Goal: Task Accomplishment & Management: Manage account settings

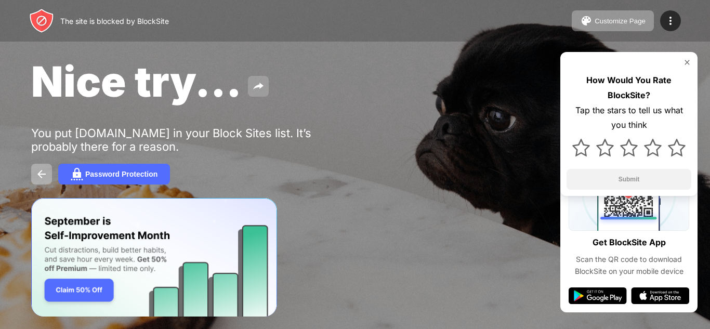
click at [41, 175] on img at bounding box center [41, 174] width 12 height 12
click at [671, 17] on img at bounding box center [670, 21] width 12 height 12
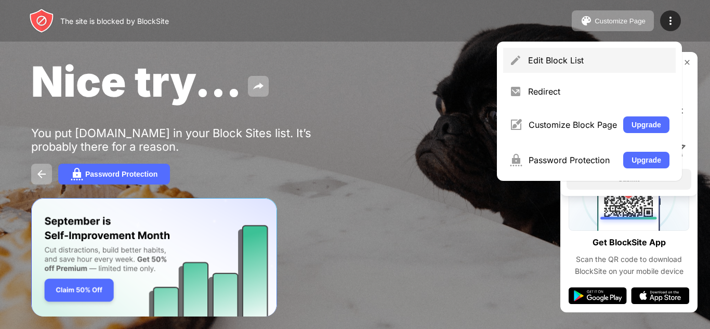
click at [608, 63] on div "Edit Block List" at bounding box center [598, 60] width 141 height 10
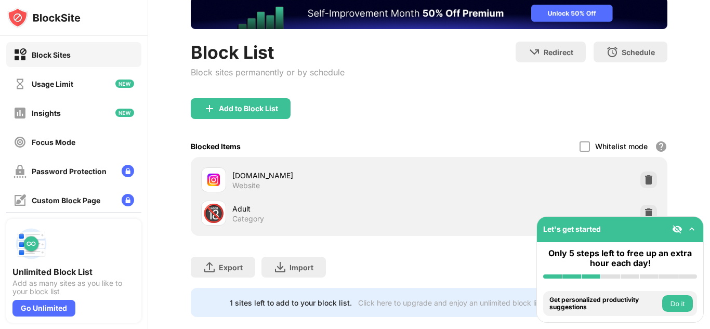
scroll to position [85, 0]
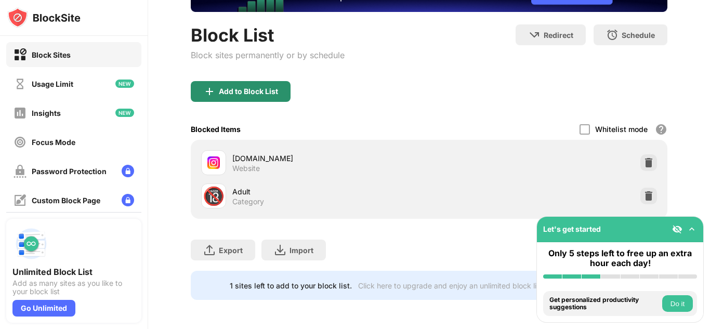
click at [208, 88] on img at bounding box center [209, 91] width 12 height 12
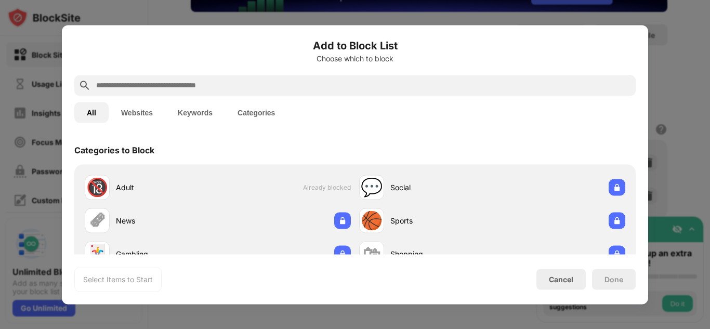
click at [273, 85] on input "text" at bounding box center [363, 85] width 536 height 12
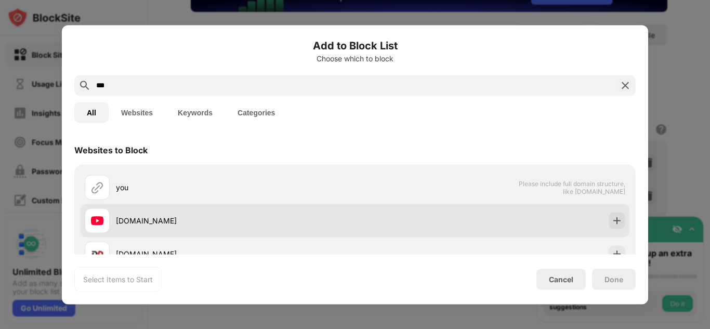
type input "***"
click at [149, 215] on div "youtube.com" at bounding box center [235, 220] width 239 height 11
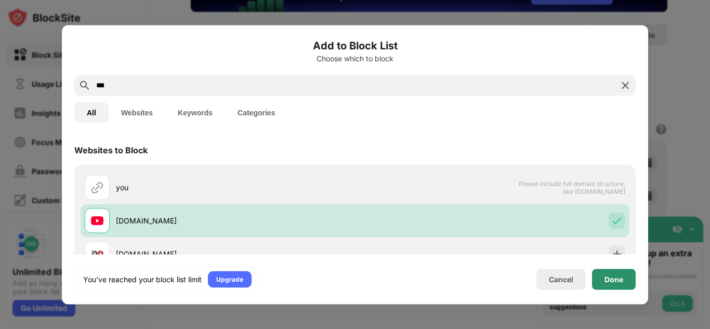
click at [619, 277] on div "Done" at bounding box center [613, 279] width 19 height 8
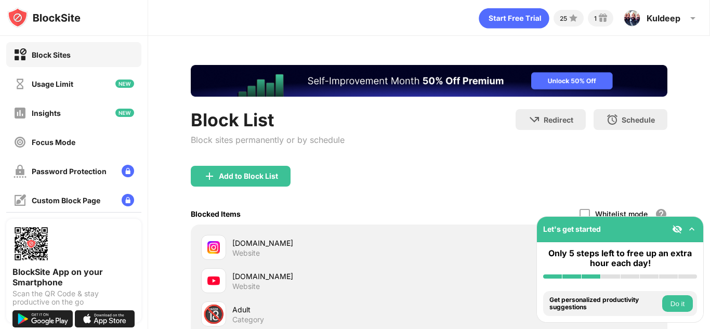
click at [692, 231] on img at bounding box center [691, 229] width 10 height 10
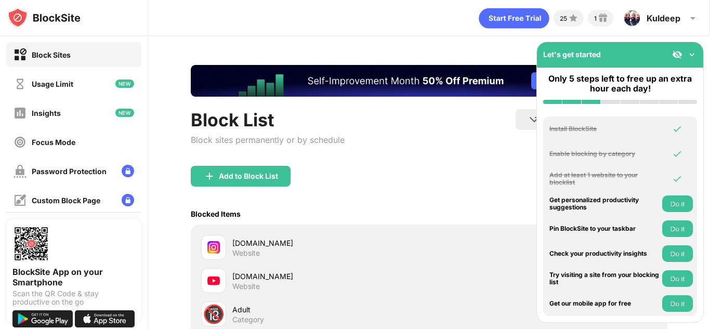
click at [692, 56] on img at bounding box center [691, 54] width 10 height 10
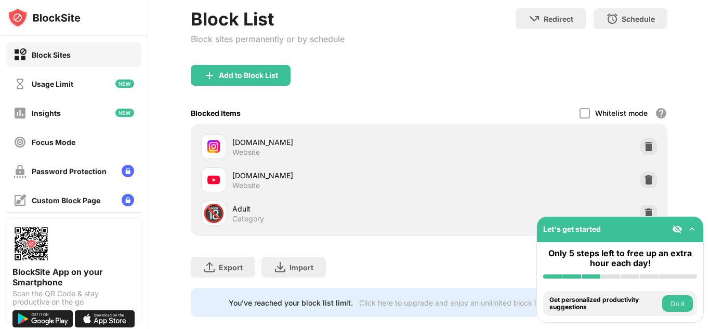
scroll to position [104, 0]
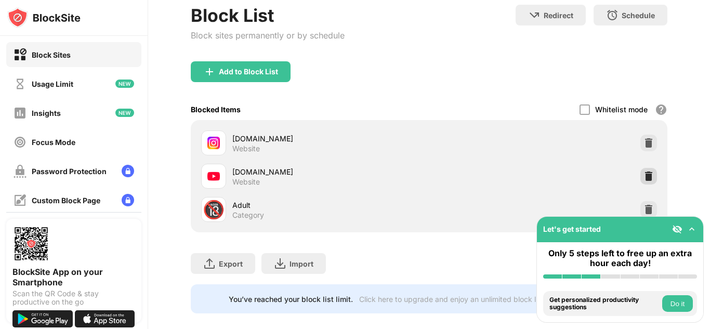
click at [645, 176] on img at bounding box center [648, 176] width 10 height 10
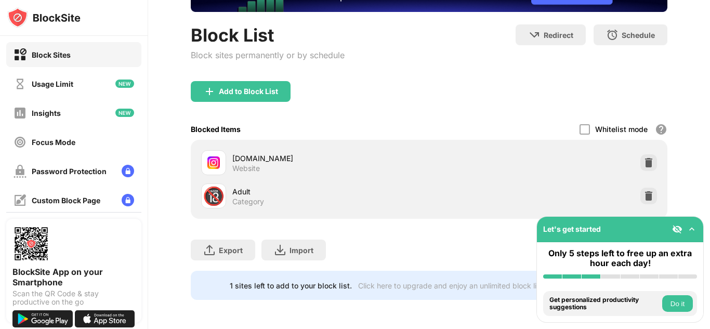
scroll to position [85, 0]
